Goal: Task Accomplishment & Management: Manage account settings

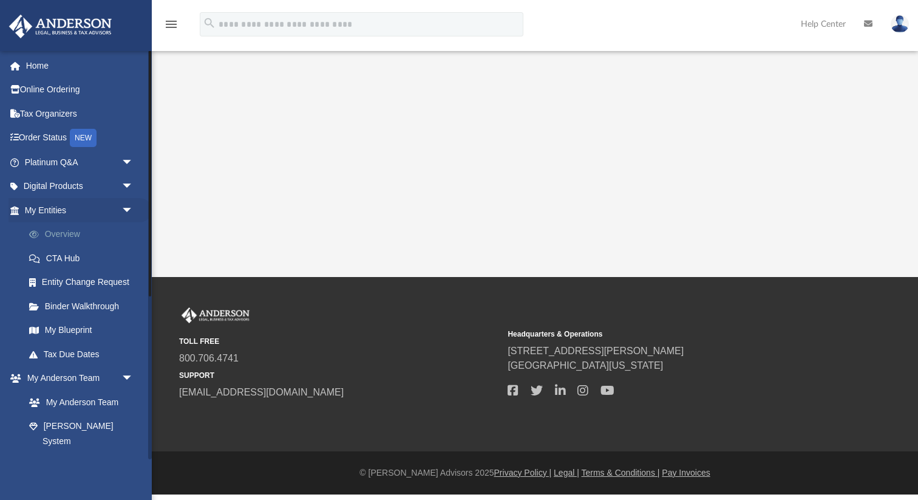
click at [68, 239] on link "Overview" at bounding box center [84, 234] width 135 height 24
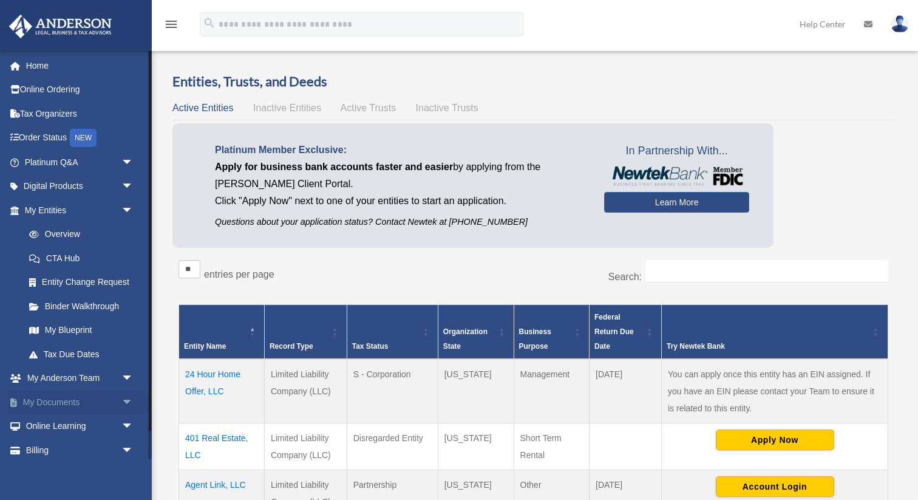
click at [126, 401] on span "arrow_drop_down" at bounding box center [133, 402] width 24 height 25
click at [81, 427] on link "Box" at bounding box center [84, 426] width 135 height 24
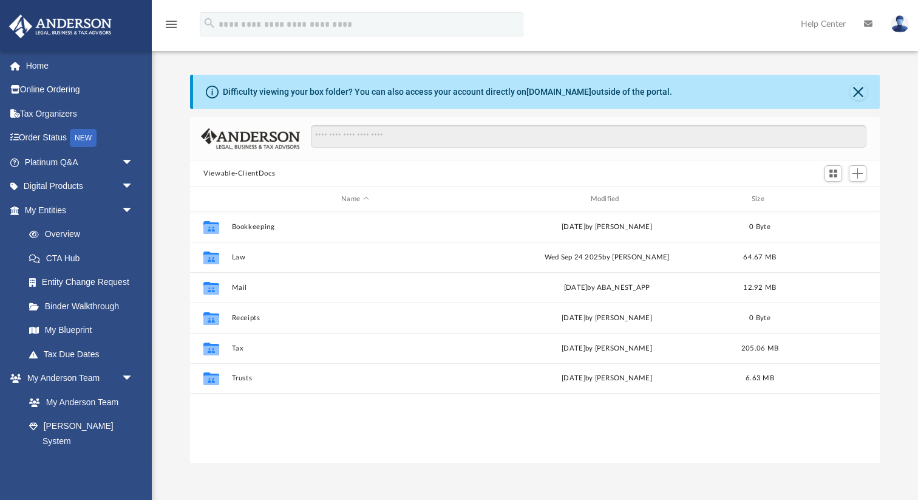
scroll to position [276, 689]
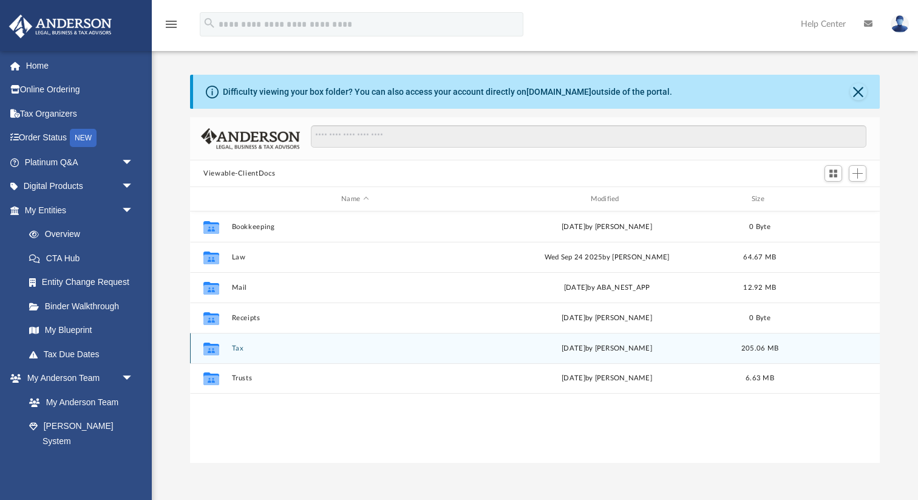
click at [279, 352] on div "Collaborated Folder Tax Fri Sep 26 2025 by Kayleen Winters 205.06 MB" at bounding box center [535, 348] width 690 height 30
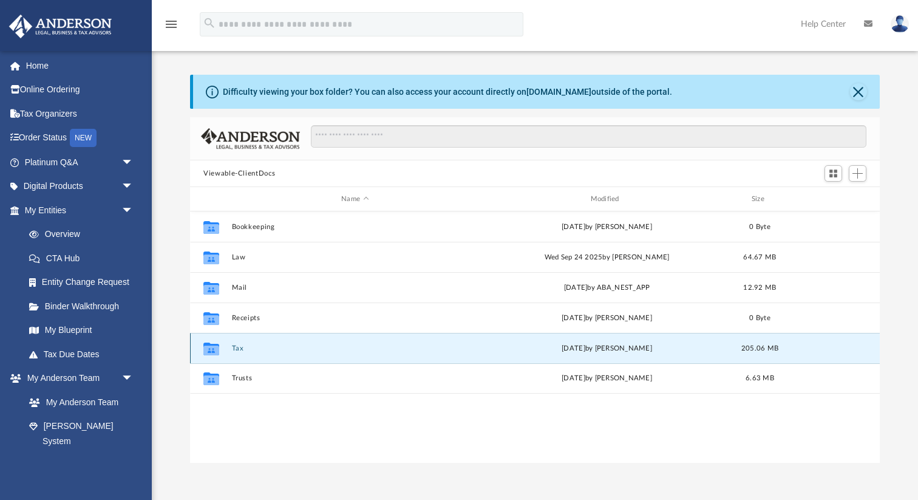
click at [279, 352] on div "Collaborated Folder Tax Fri Sep 26 2025 by Kayleen Winters 205.06 MB" at bounding box center [535, 348] width 690 height 30
click at [240, 346] on button "Tax" at bounding box center [355, 348] width 247 height 8
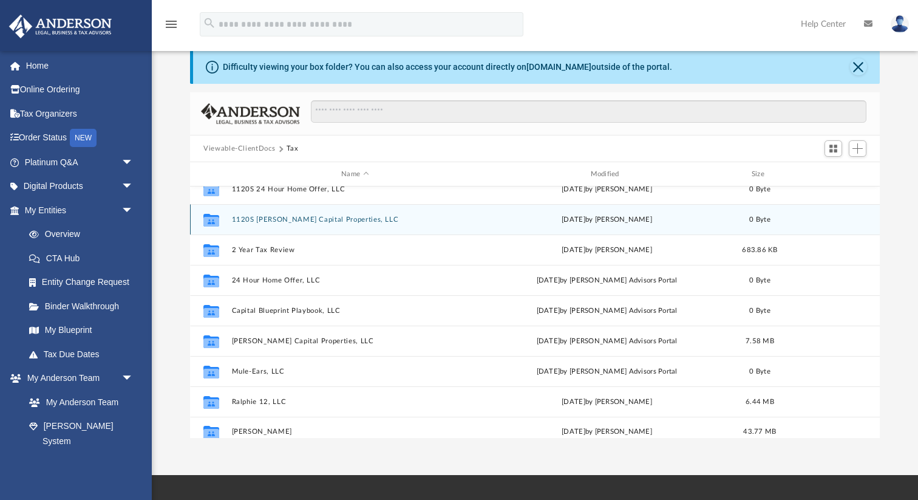
scroll to position [143, 0]
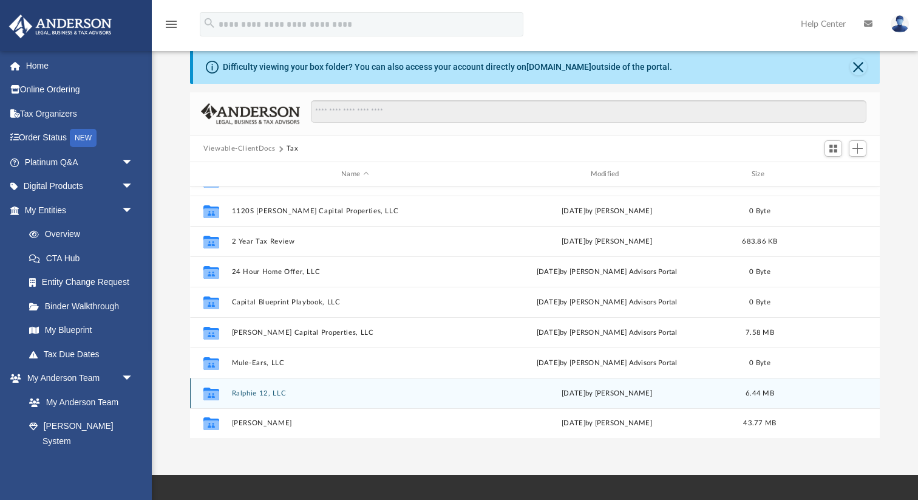
click at [277, 390] on button "Ralphie 12, LLC" at bounding box center [355, 393] width 247 height 8
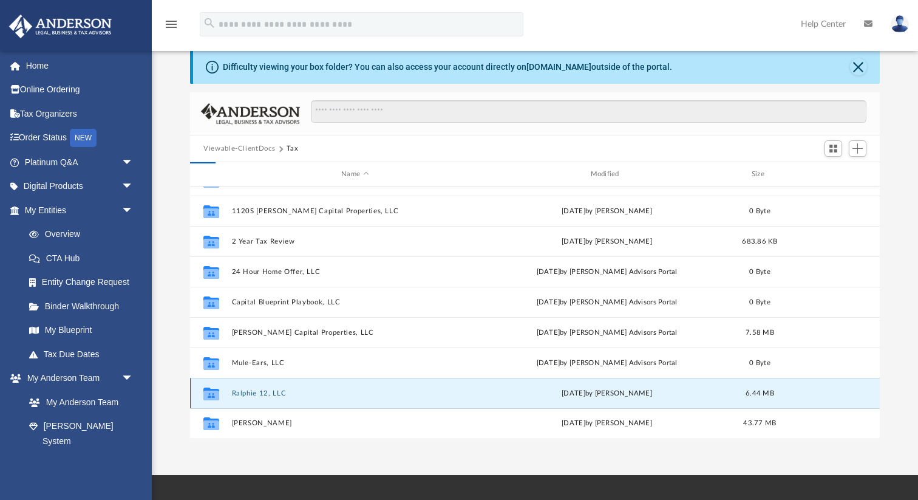
scroll to position [0, 0]
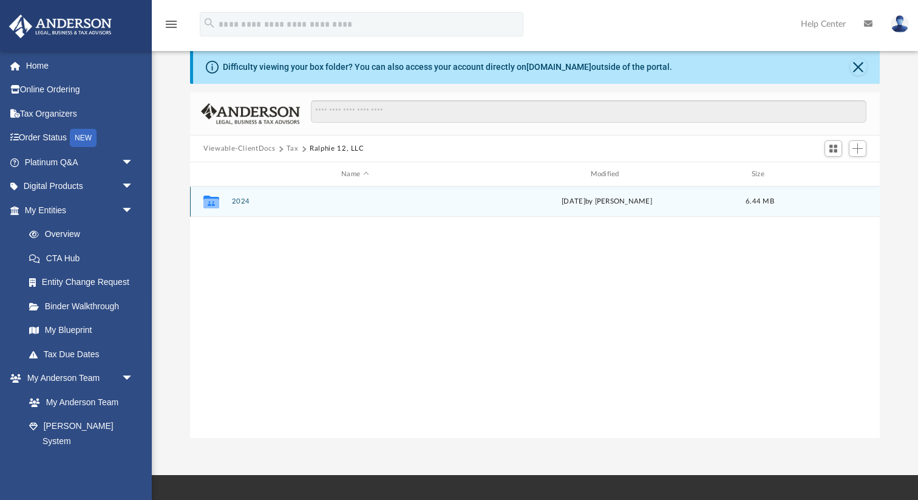
click at [248, 203] on button "2024" at bounding box center [355, 201] width 247 height 8
click at [248, 203] on button "Digital Tax Organizer" at bounding box center [355, 201] width 247 height 8
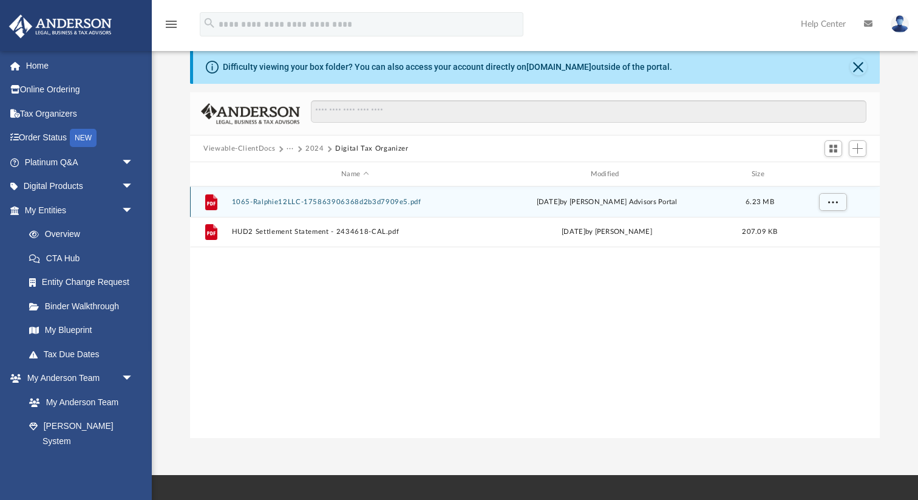
click at [368, 199] on button "1065-Ralphie12LLC-175863906368d2b3d7909e5.pdf" at bounding box center [355, 202] width 247 height 8
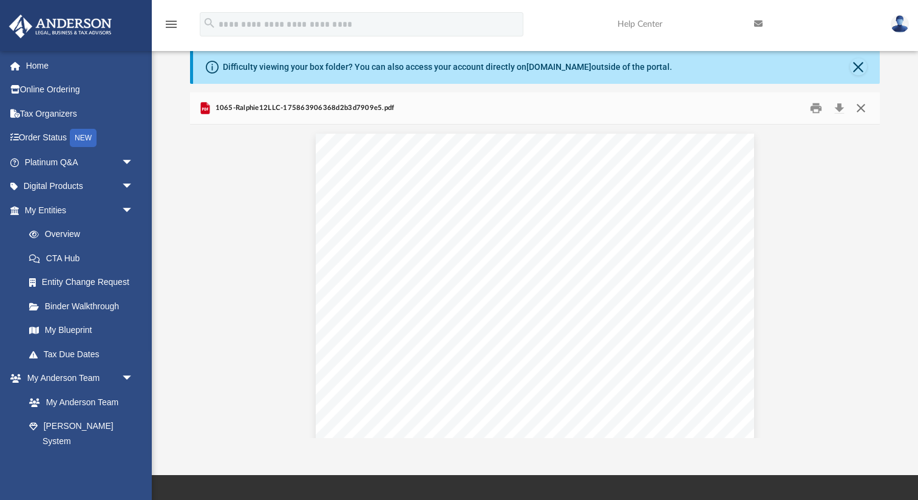
click at [862, 104] on button "Close" at bounding box center [861, 108] width 22 height 19
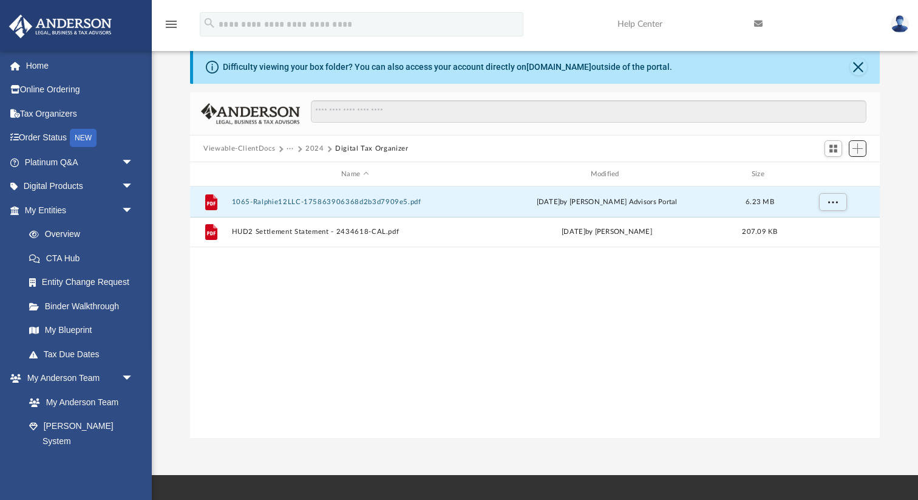
click at [857, 155] on button "Add" at bounding box center [858, 148] width 18 height 17
click at [832, 171] on li "Upload" at bounding box center [840, 172] width 39 height 13
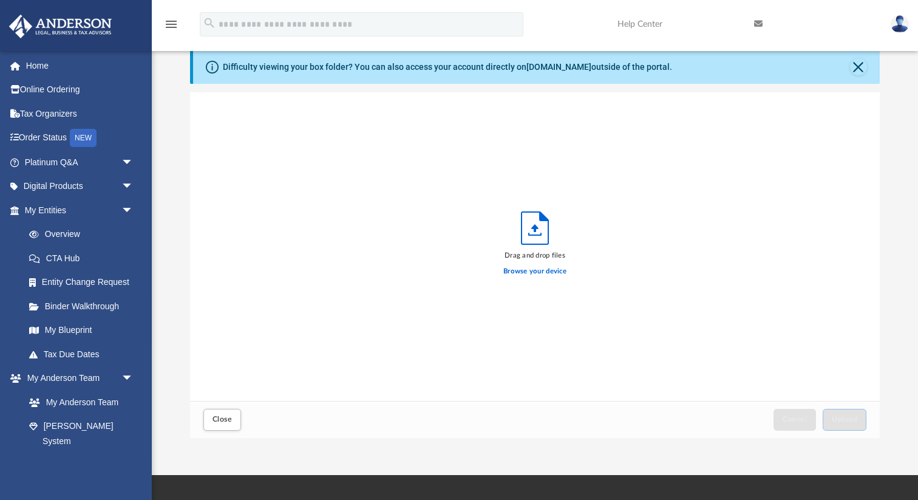
scroll to position [308, 689]
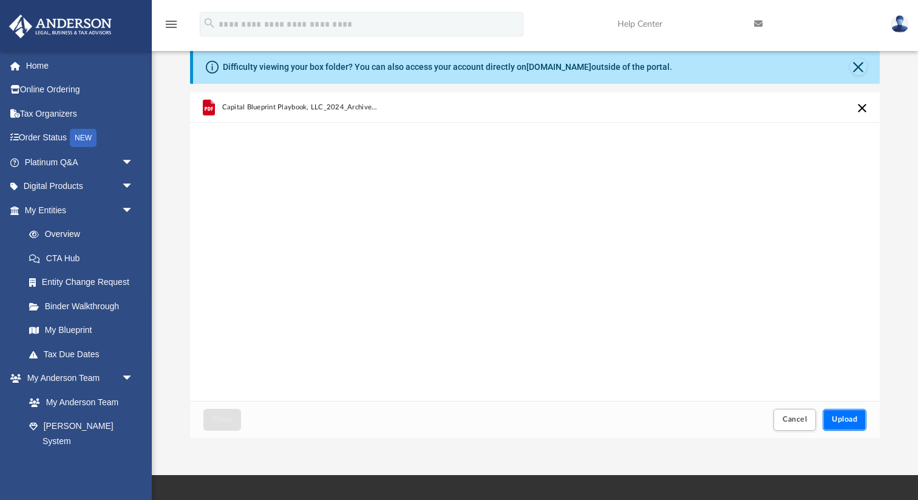
click at [853, 426] on button "Upload" at bounding box center [845, 419] width 44 height 21
click at [851, 420] on span "Upload" at bounding box center [845, 418] width 26 height 7
